Goal: Task Accomplishment & Management: Use online tool/utility

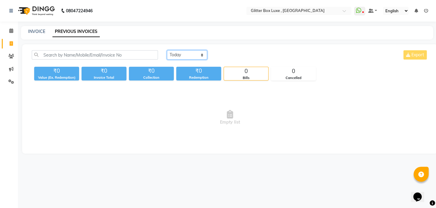
click at [182, 54] on select "[DATE] [DATE] Custom Range" at bounding box center [187, 54] width 40 height 9
select select "[DATE]"
click at [167, 50] on select "[DATE] [DATE] Custom Range" at bounding box center [187, 54] width 40 height 9
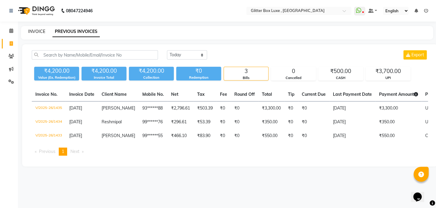
click at [41, 30] on link "INVOICE" at bounding box center [36, 31] width 17 height 5
select select "service"
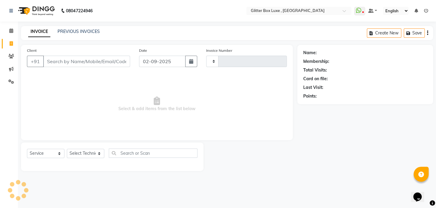
type input "1436"
select select "5772"
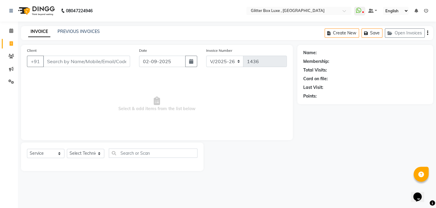
click at [53, 63] on input "Client" at bounding box center [86, 61] width 87 height 11
